Goal: Transaction & Acquisition: Purchase product/service

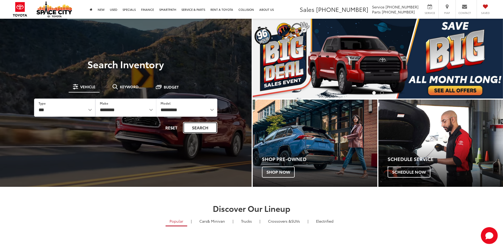
click at [203, 125] on button "Search" at bounding box center [200, 127] width 34 height 11
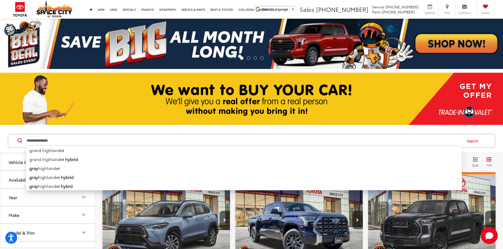
type input "**********"
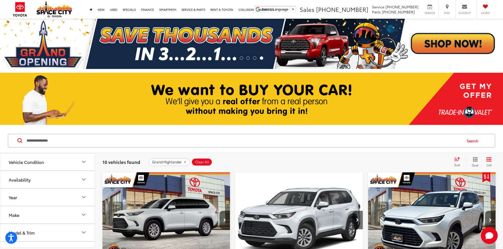
click at [185, 161] on icon "remove Grand%20Highlander" at bounding box center [185, 162] width 2 height 2
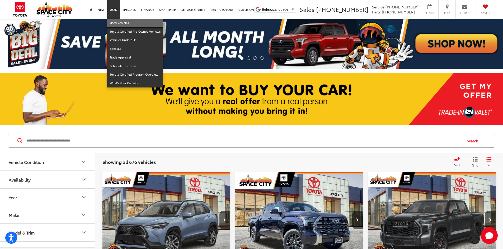
click at [122, 21] on link "Used Vehicles" at bounding box center [135, 23] width 56 height 9
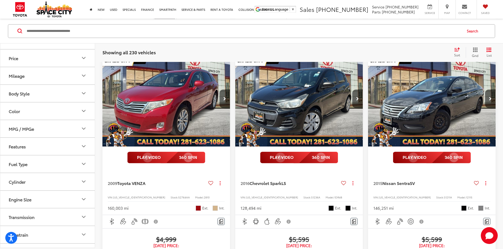
scroll to position [35, 0]
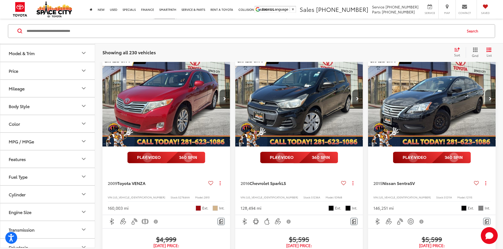
click at [59, 159] on button "Features" at bounding box center [47, 158] width 95 height 17
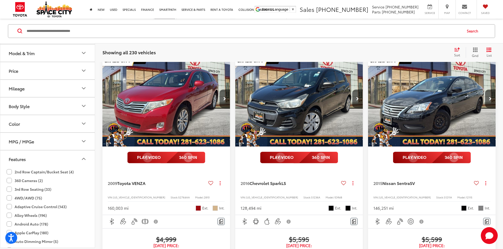
click at [13, 189] on label "3rd Row Seating (33)" at bounding box center [29, 189] width 45 height 9
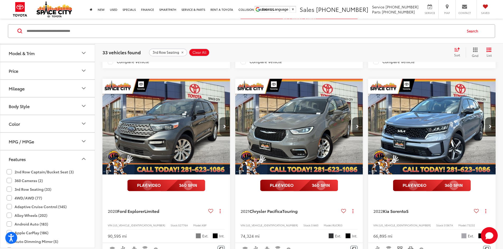
scroll to position [657, 0]
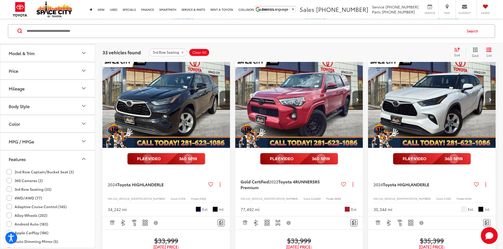
scroll to position [683, 0]
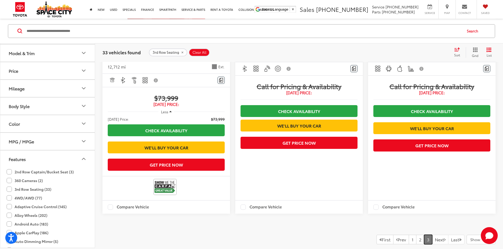
scroll to position [897, 0]
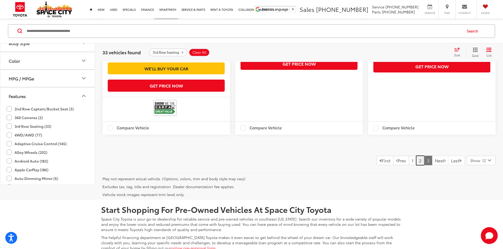
click at [416, 156] on link "2" at bounding box center [420, 160] width 8 height 9
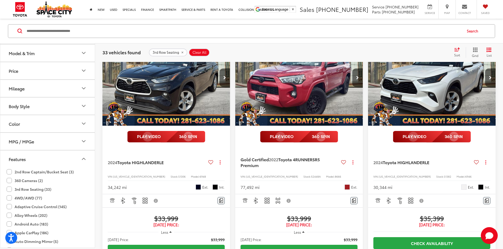
scroll to position [710, 0]
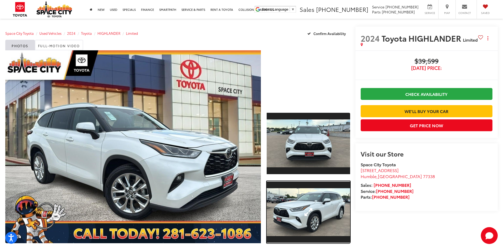
click at [283, 204] on link "Expand Photo 2" at bounding box center [307, 212] width 83 height 63
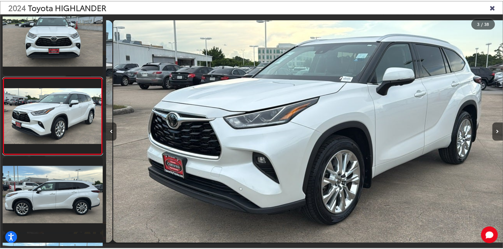
scroll to position [0, 799]
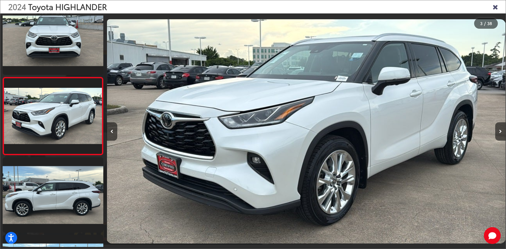
click at [494, 7] on icon "Close gallery" at bounding box center [495, 6] width 5 height 7
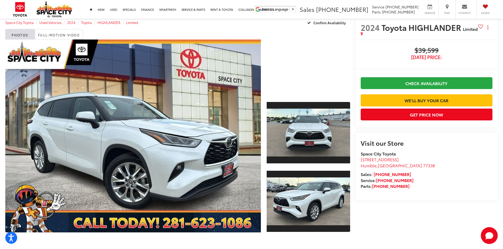
scroll to position [0, 0]
